Goal: Transaction & Acquisition: Purchase product/service

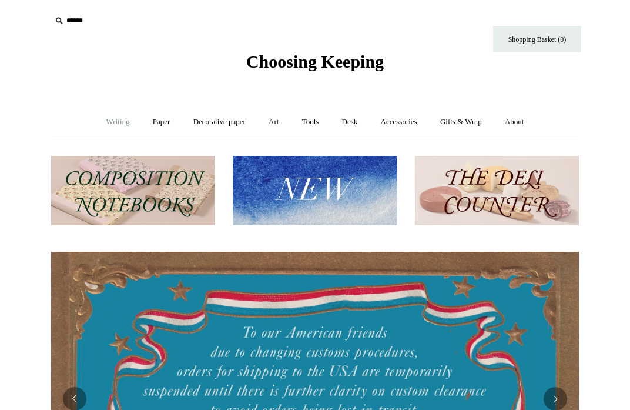
click at [114, 123] on link "Writing +" at bounding box center [118, 121] width 45 height 31
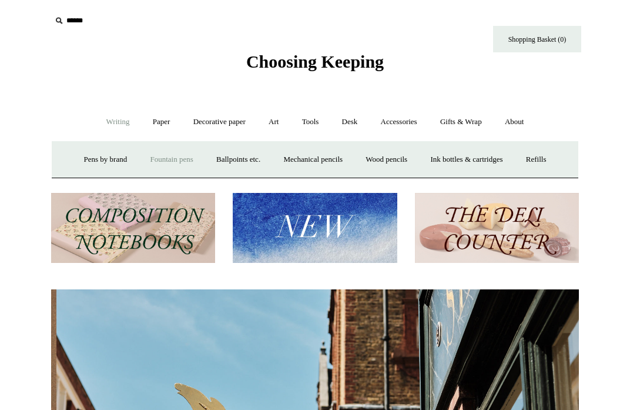
scroll to position [0, 528]
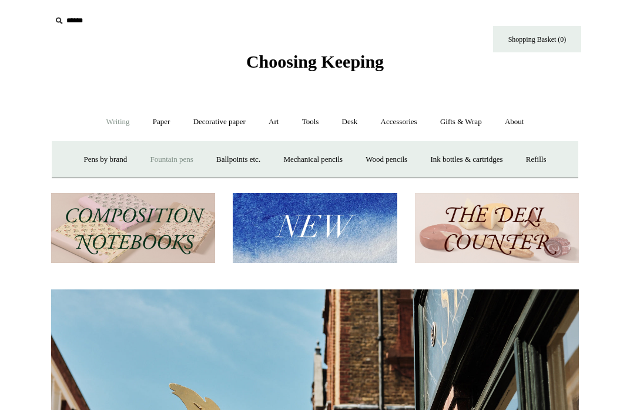
click at [160, 155] on link "Fountain pens +" at bounding box center [171, 159] width 64 height 31
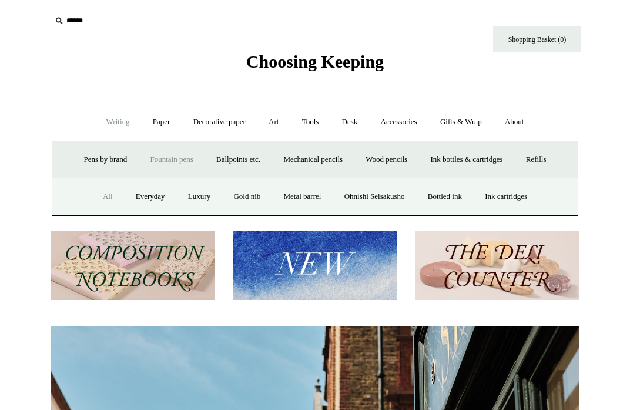
click at [92, 206] on link "All" at bounding box center [107, 196] width 31 height 31
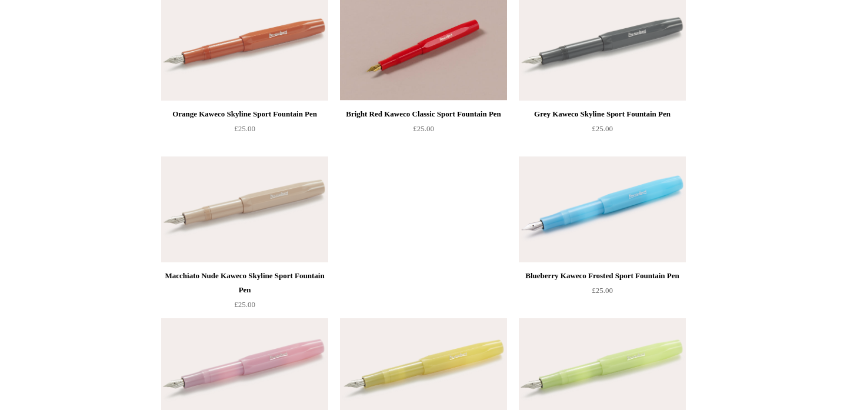
scroll to position [532, 0]
